Goal: Transaction & Acquisition: Purchase product/service

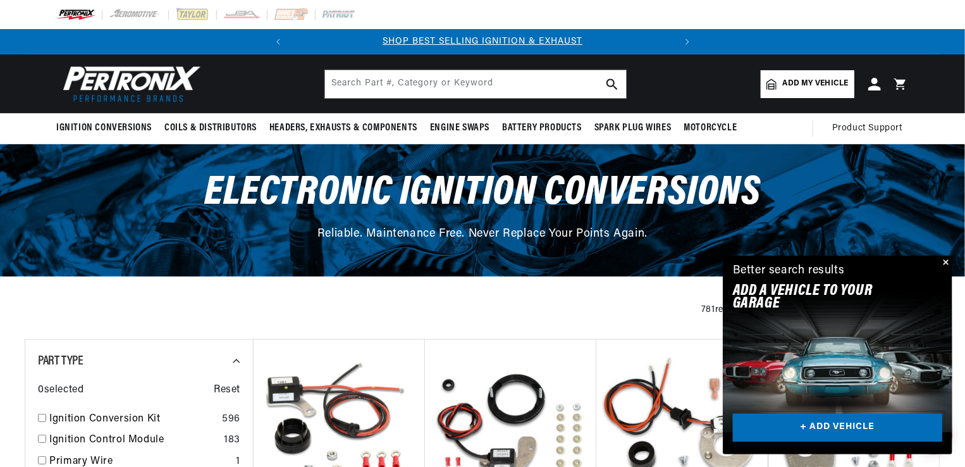
click at [844, 424] on link "+ ADD VEHICLE" at bounding box center [837, 428] width 209 height 28
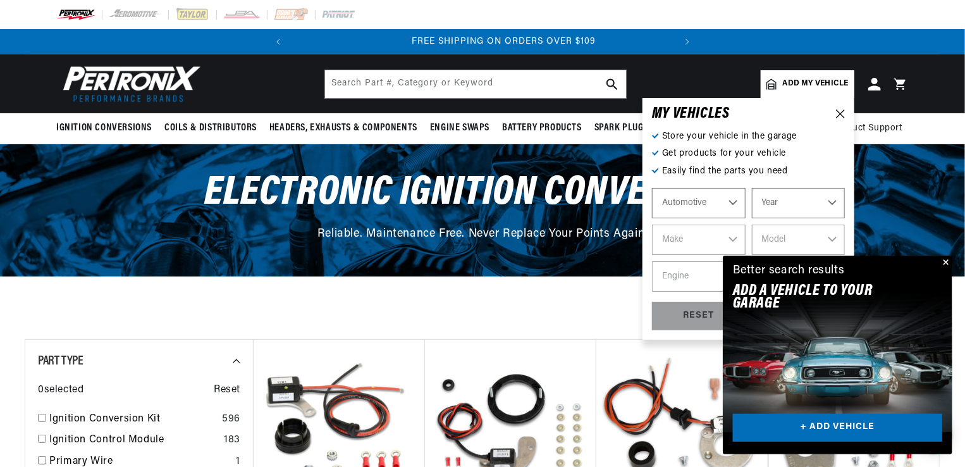
scroll to position [0, 383]
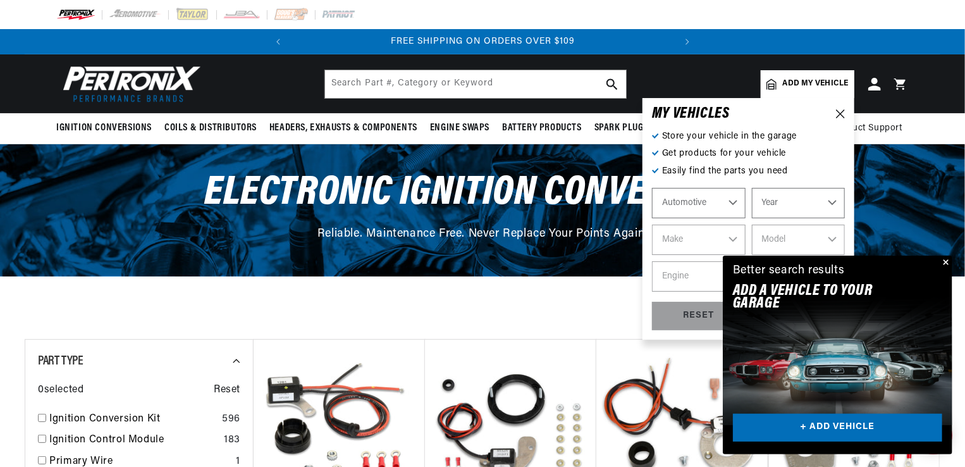
click at [791, 200] on select "Year 2026 2025 2024 2023 2022 2021 2020 2019 2018 2017 2016 2015 2014 2013 2012…" at bounding box center [799, 203] width 94 height 30
select select "1974"
click at [752, 188] on select "Year 2026 2025 2024 2023 2022 2021 2020 2019 2018 2017 2016 2015 2014 2013 2012…" at bounding box center [799, 203] width 94 height 30
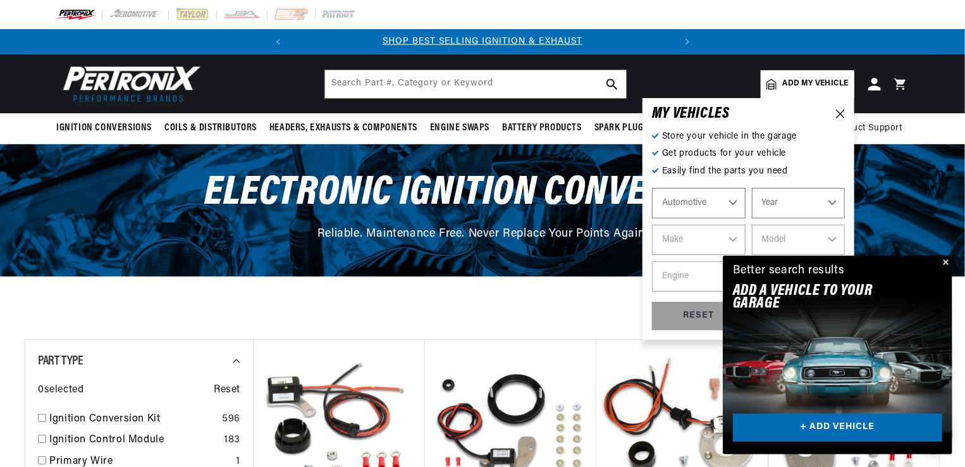
select select "1974"
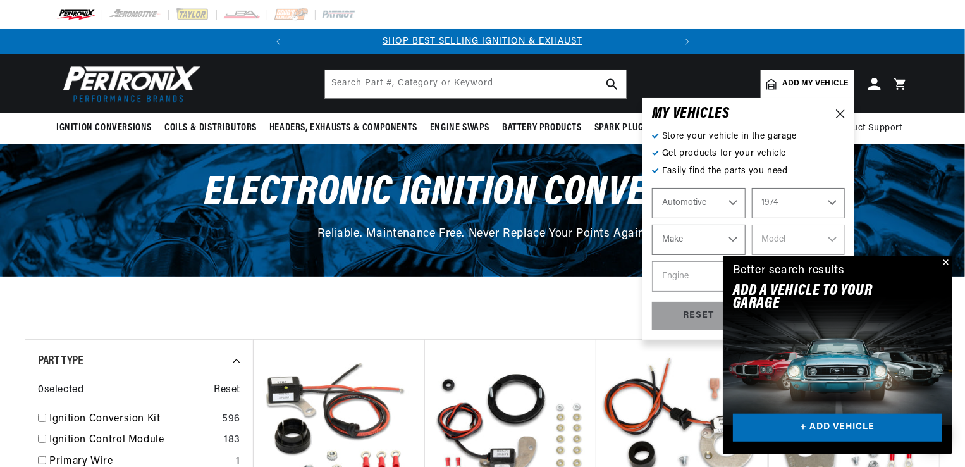
click at [688, 231] on select "Make Alfa Romeo American Motors Aston Martin Audi Austin Avanti BMW Buick Cadil…" at bounding box center [699, 240] width 94 height 30
select select "Ford"
click at [652, 225] on select "Make Alfa Romeo American Motors Aston Martin Audi Austin Avanti BMW Buick Cadil…" at bounding box center [699, 240] width 94 height 30
select select "Ford"
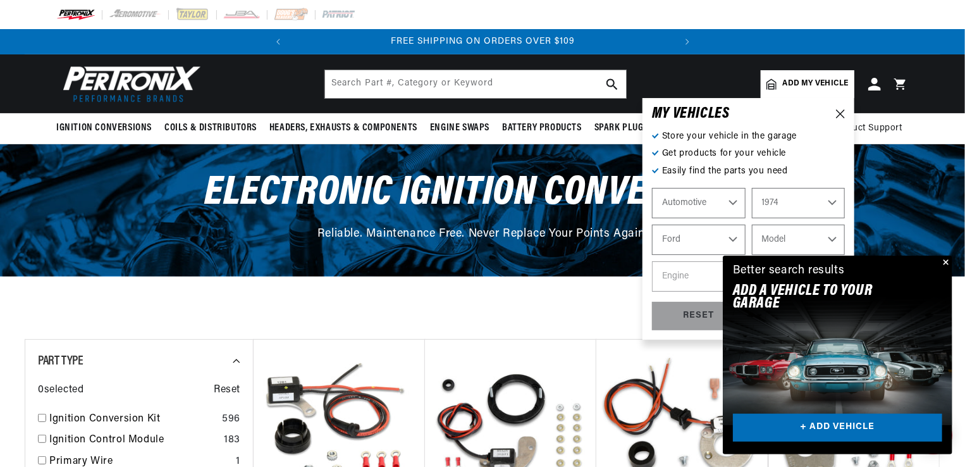
click at [808, 243] on select "Model Bronco Country Sedan Country Squire Custom 500 E-100 Econoline E-200 Econ…" at bounding box center [799, 240] width 94 height 30
select select "Pinto"
click at [752, 225] on select "Model Bronco Country Sedan Country Squire Custom 500 E-100 Econoline E-200 Econ…" at bounding box center [799, 240] width 94 height 30
select select "Pinto"
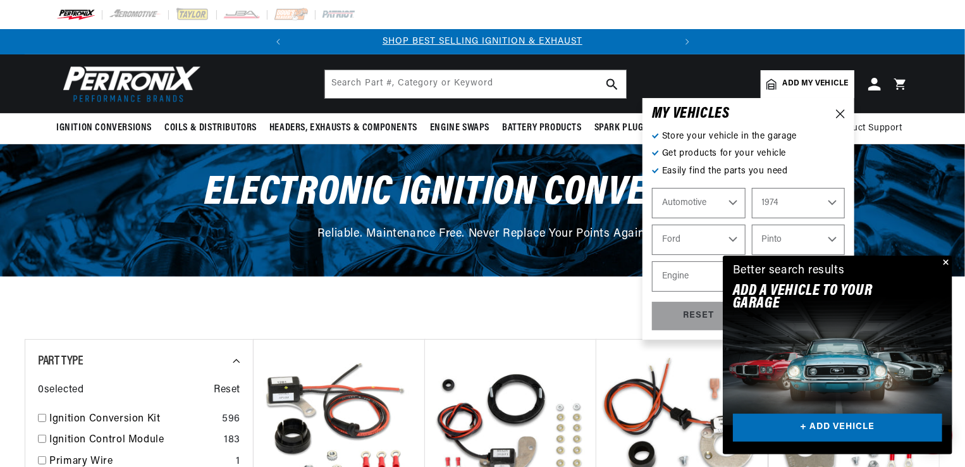
click at [682, 287] on select "Engine 1.6L 122cid / 2.0L 140cid / 2.3L" at bounding box center [699, 276] width 94 height 30
select select "140cid-2.3L"
click at [652, 261] on select "Engine 1.6L 122cid / 2.0L 140cid / 2.3L" at bounding box center [699, 276] width 94 height 30
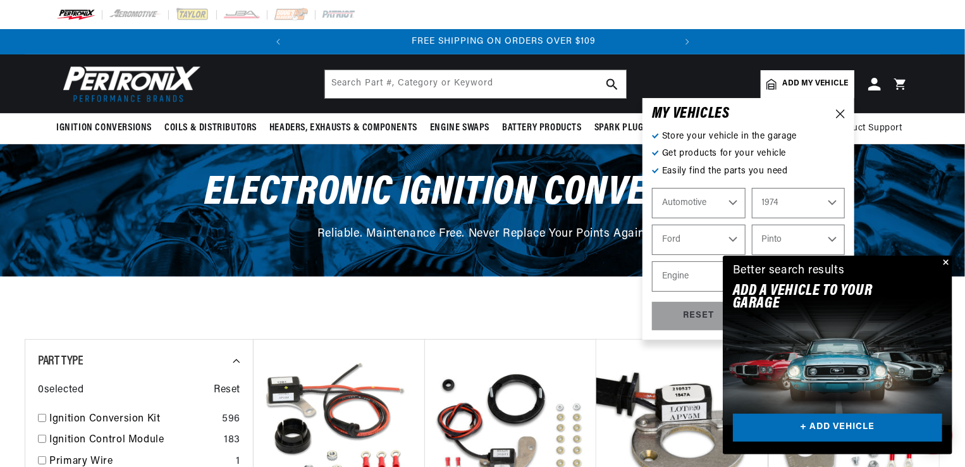
select select "140cid-2.3L"
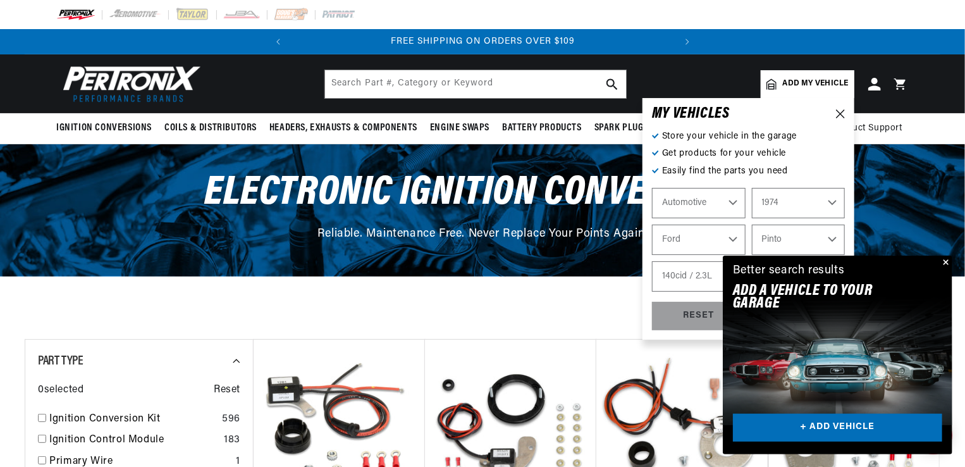
click at [944, 259] on button "Close" at bounding box center [944, 263] width 15 height 15
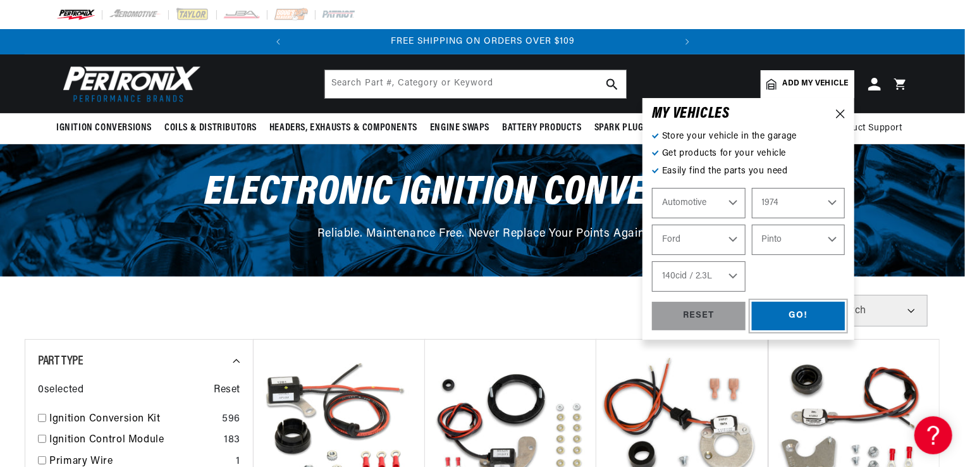
click at [779, 316] on div "GO!" at bounding box center [799, 316] width 94 height 28
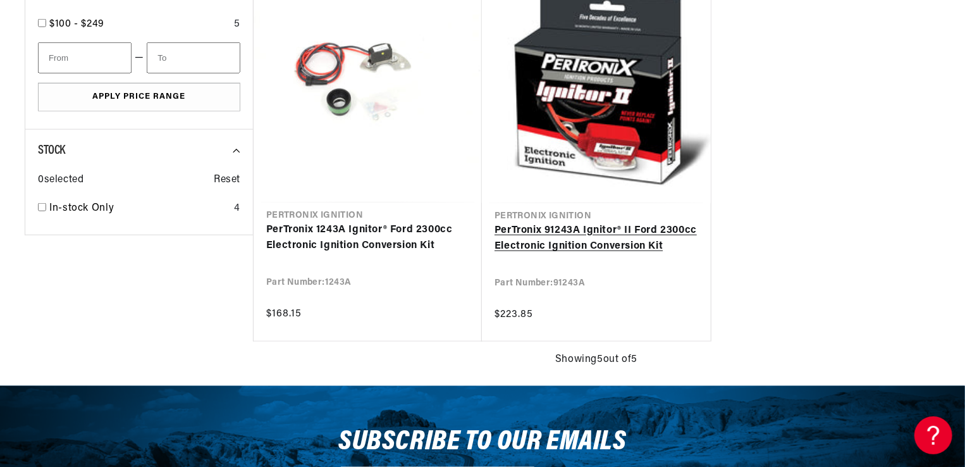
scroll to position [0, 383]
click at [596, 234] on link "PerTronix 91243A Ignitor® II Ford 2300cc Electronic Ignition Conversion Kit" at bounding box center [597, 239] width 204 height 32
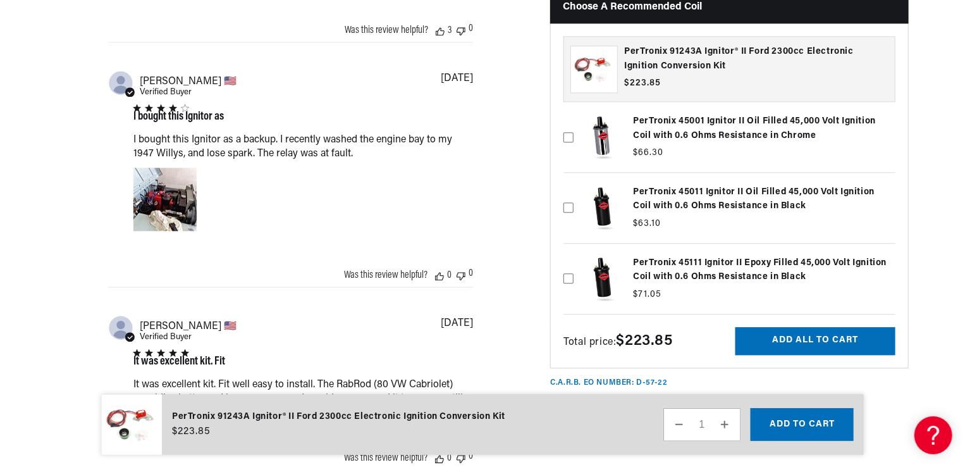
scroll to position [0, 383]
click at [715, 280] on label at bounding box center [730, 279] width 332 height 64
click at [574, 263] on input "checkbox" at bounding box center [569, 258] width 10 height 10
checkbox input "true"
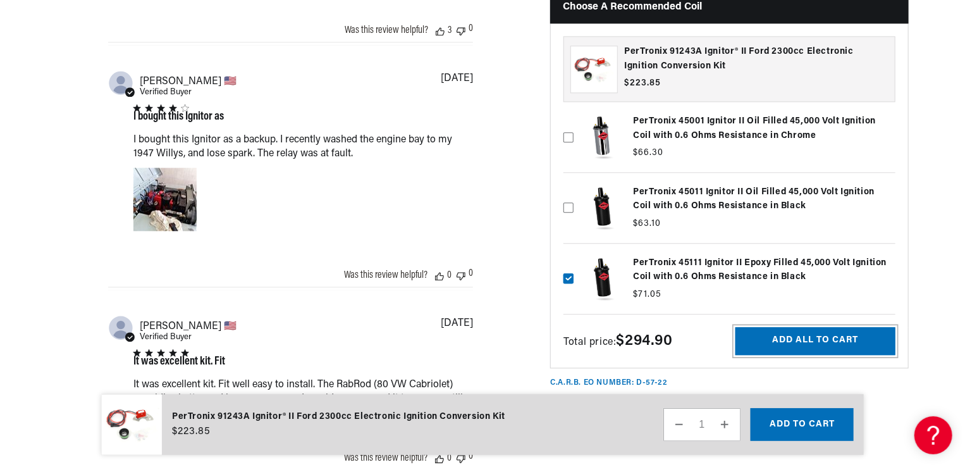
click at [759, 339] on button "Add all to cart" at bounding box center [816, 340] width 160 height 28
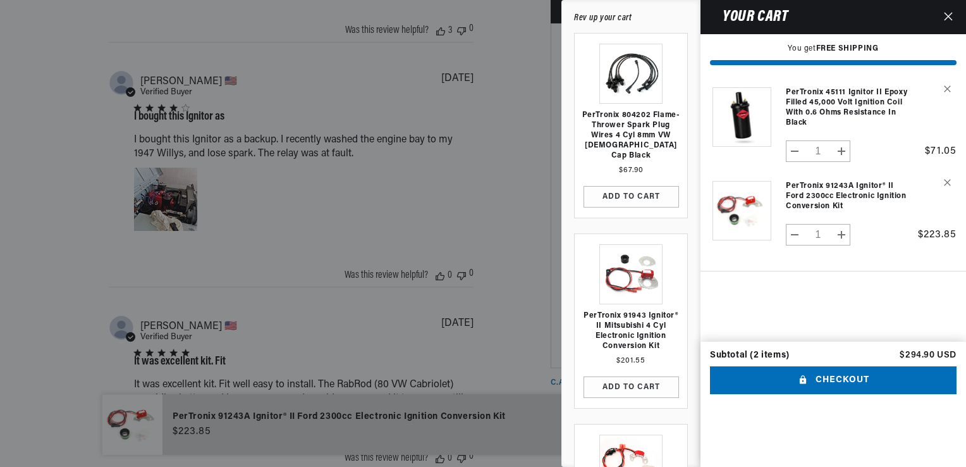
scroll to position [0, 383]
click at [815, 395] on button "Checkout" at bounding box center [833, 380] width 247 height 28
